Goal: Task Accomplishment & Management: Use online tool/utility

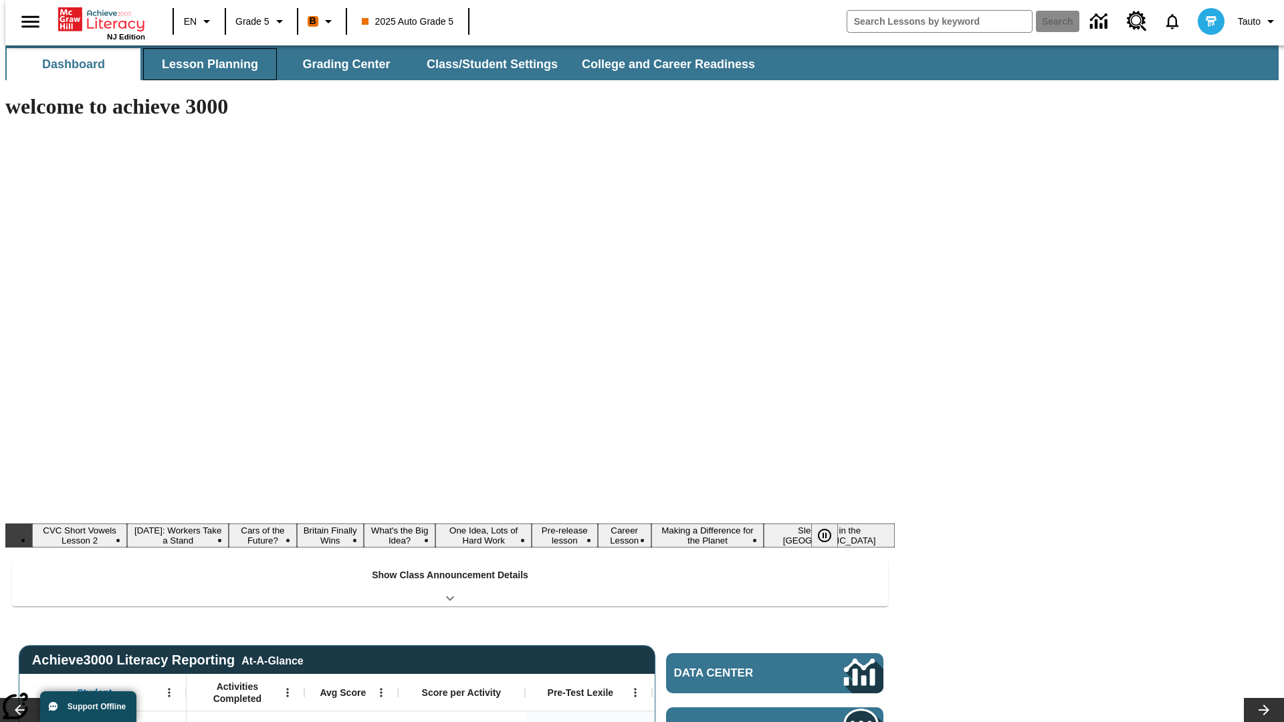
click at [205, 64] on button "Lesson Planning" at bounding box center [210, 64] width 134 height 32
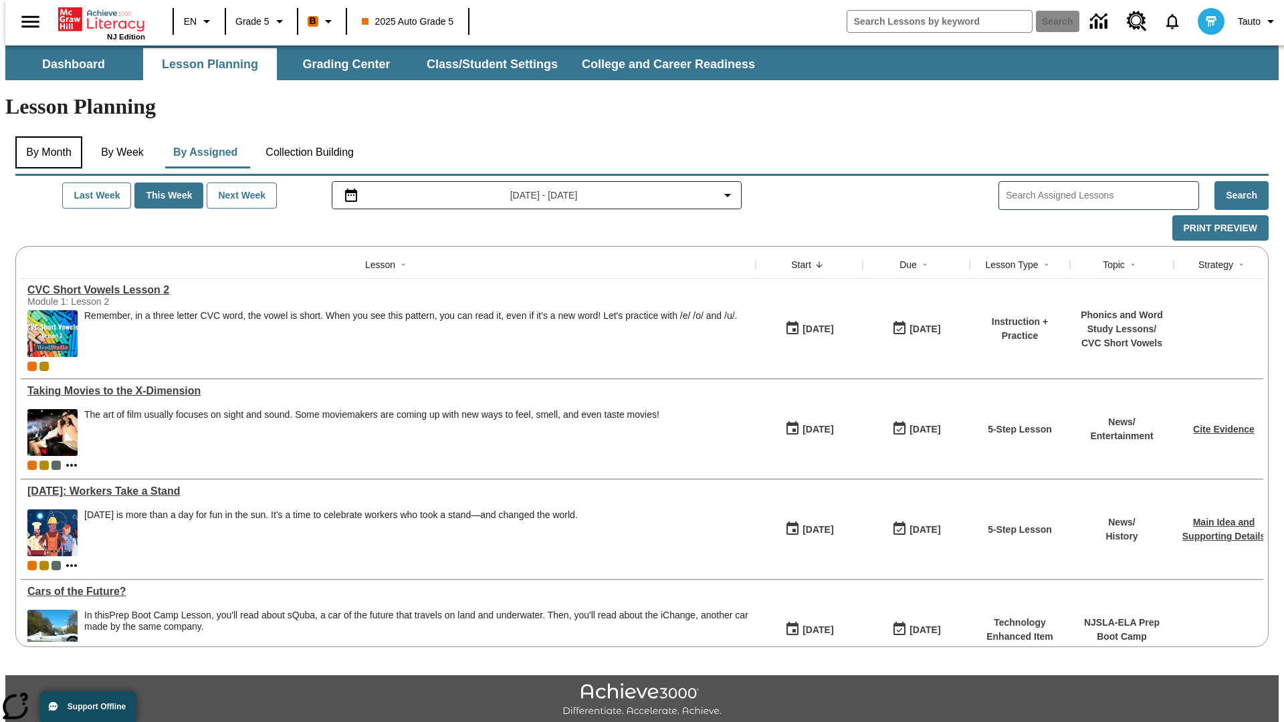
click at [45, 136] on button "By Month" at bounding box center [48, 152] width 67 height 32
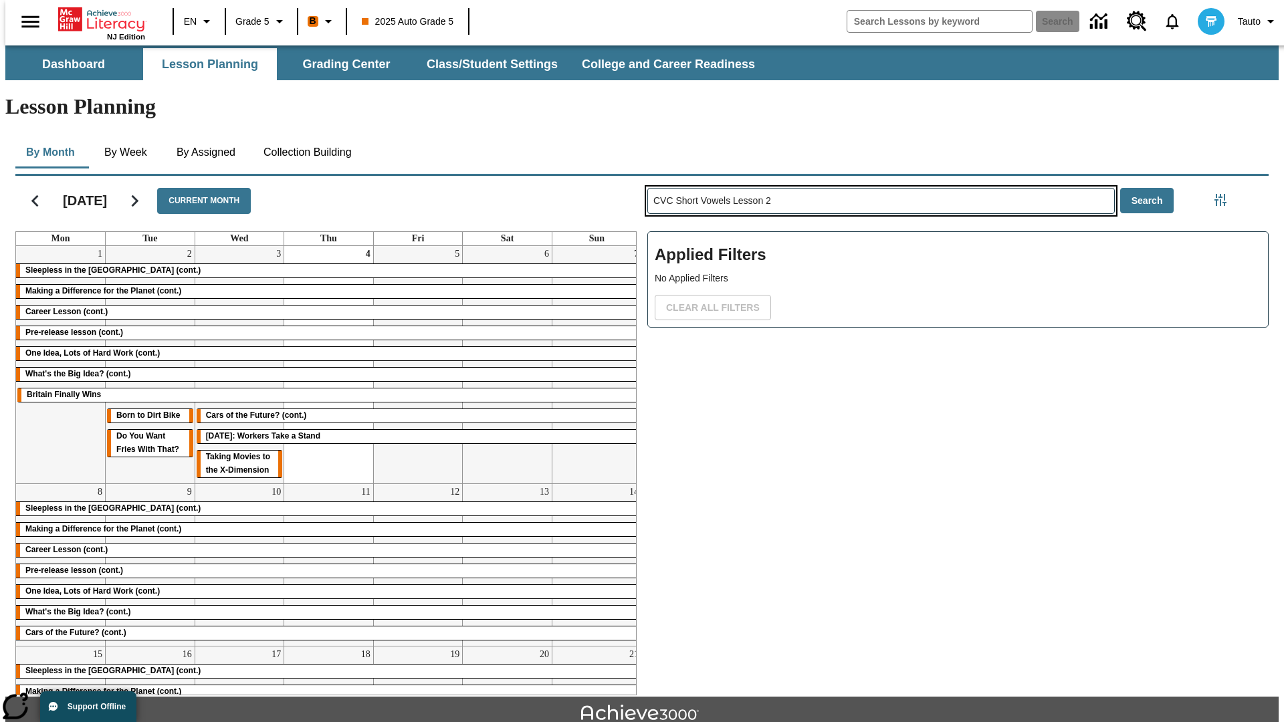
type input "CVC Short Vowels Lesson 2"
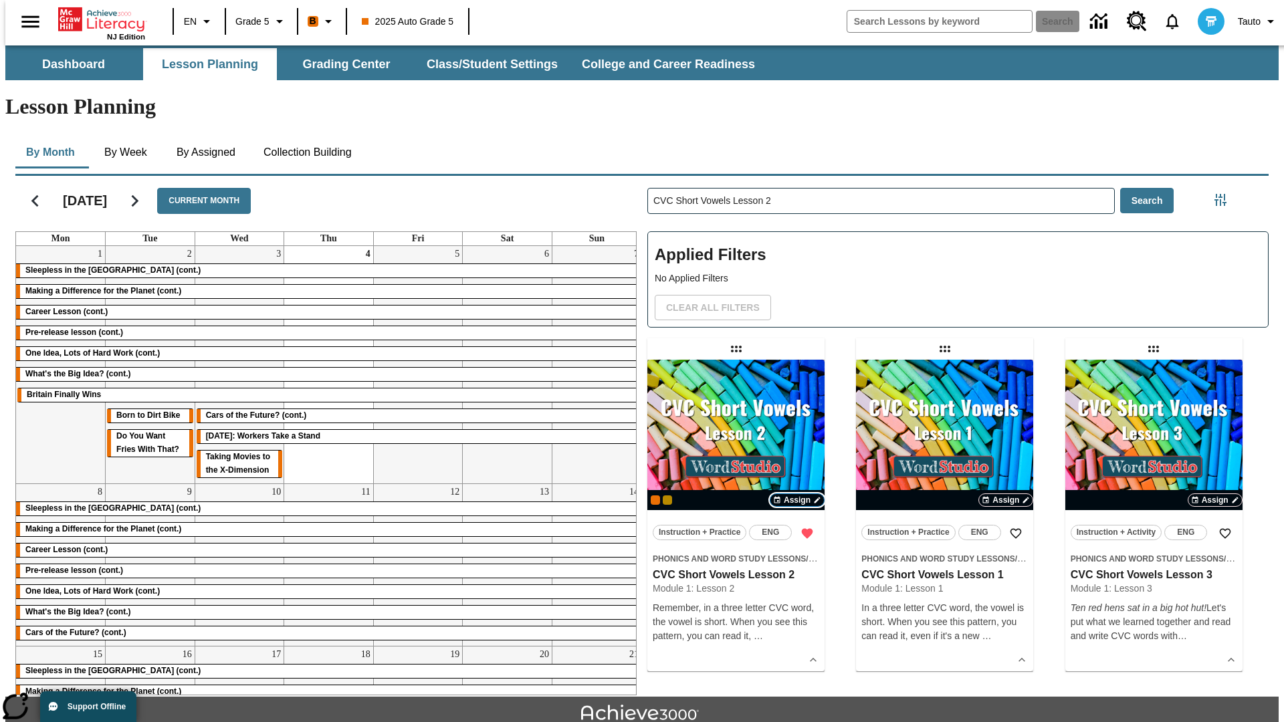
click at [797, 494] on span "Assign" at bounding box center [797, 500] width 27 height 12
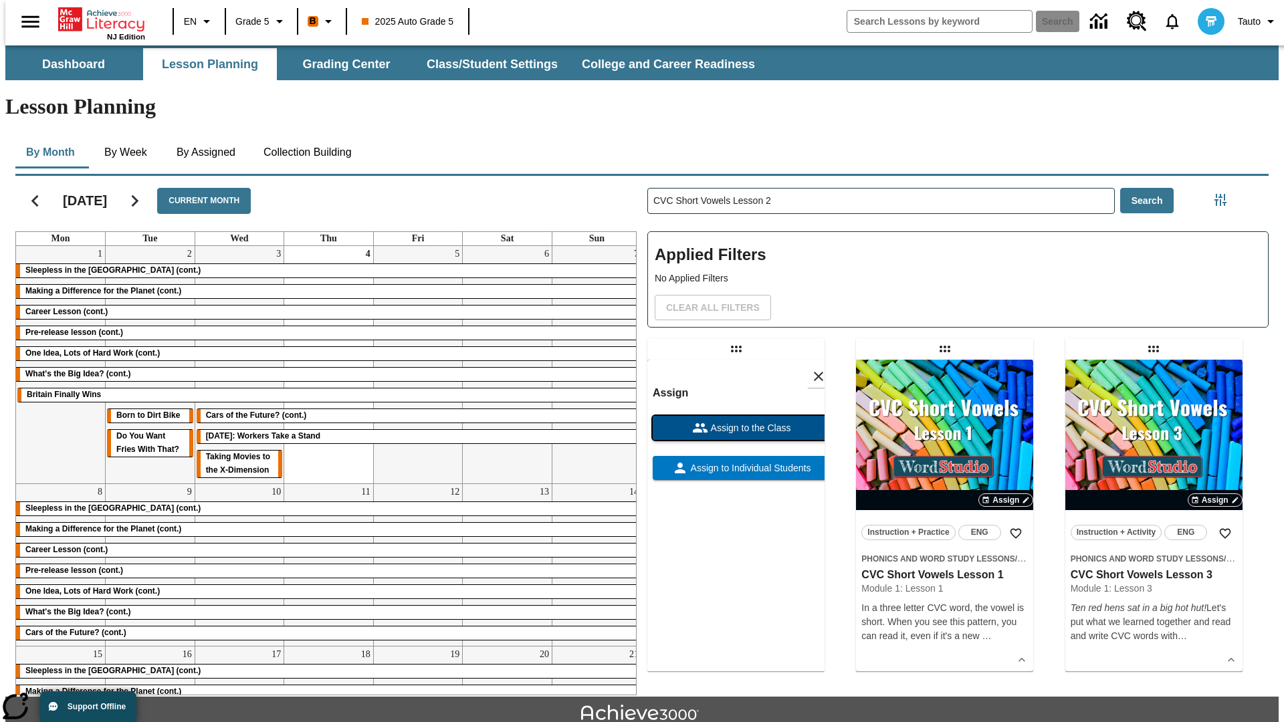
click at [736, 421] on span "Assign to the Class" at bounding box center [749, 428] width 83 height 14
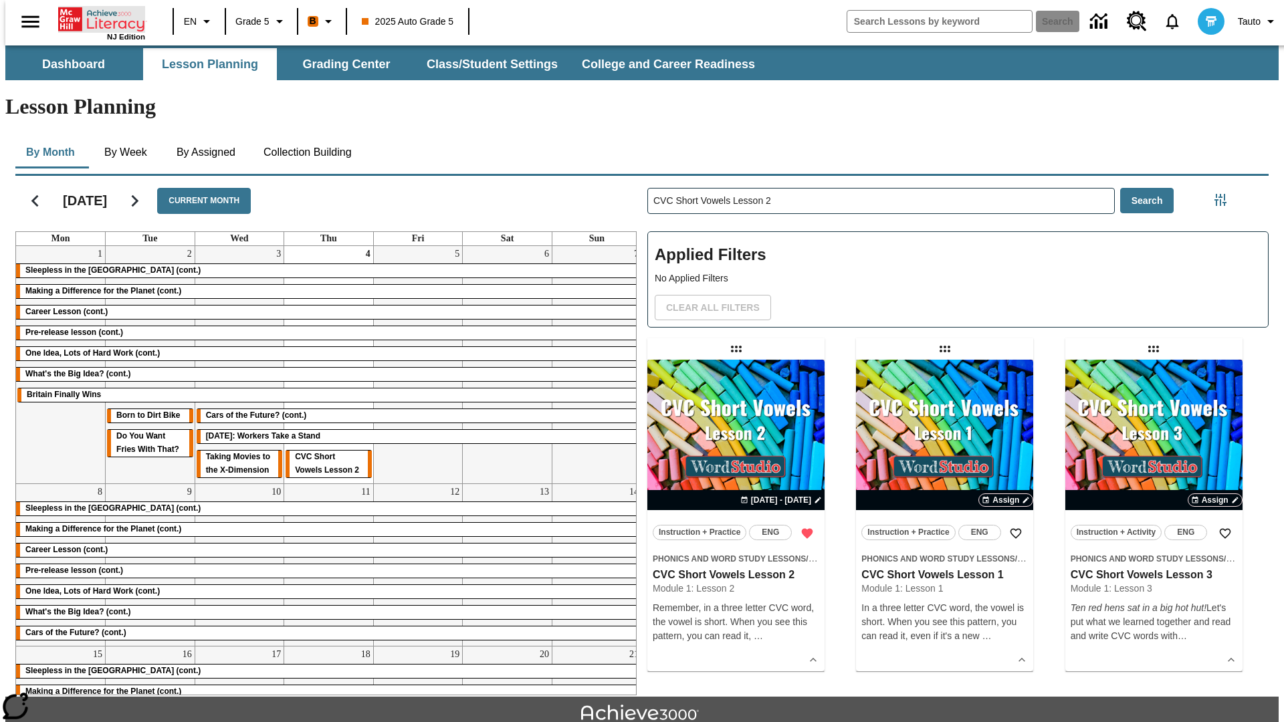
click at [96, 18] on icon "Home" at bounding box center [102, 19] width 89 height 27
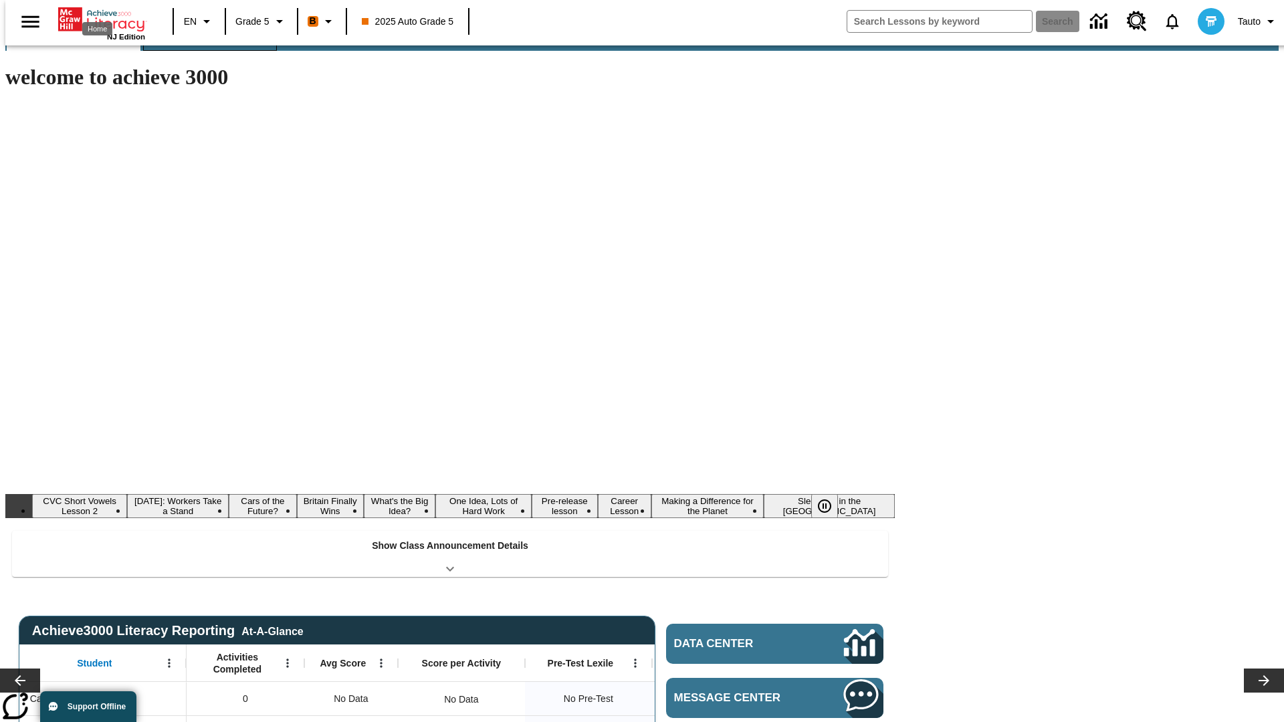
click at [205, 51] on button "Lesson Planning" at bounding box center [210, 35] width 134 height 32
